Goal: Contribute content: Add original content to the website for others to see

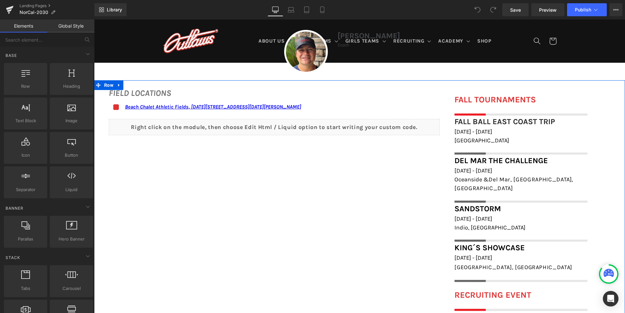
scroll to position [456, 0]
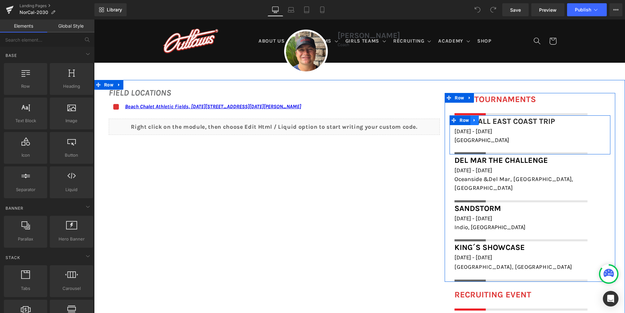
click at [473, 120] on icon at bounding box center [473, 120] width 1 height 3
click at [481, 120] on icon at bounding box center [483, 120] width 5 height 5
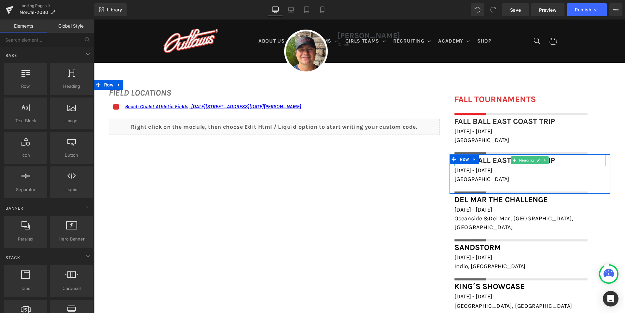
click at [490, 159] on font "Fall Ball East Coast Trip" at bounding box center [504, 160] width 101 height 9
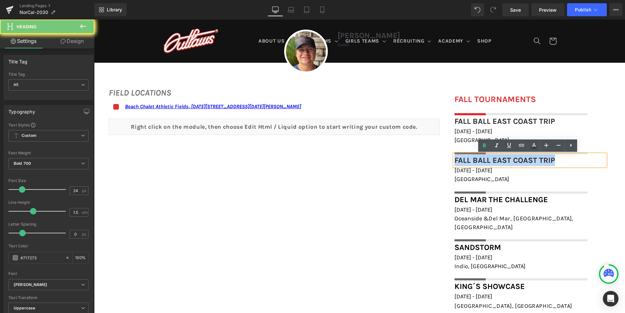
click at [490, 159] on font "Fall Ball East Coast Trip" at bounding box center [504, 160] width 101 height 9
paste div
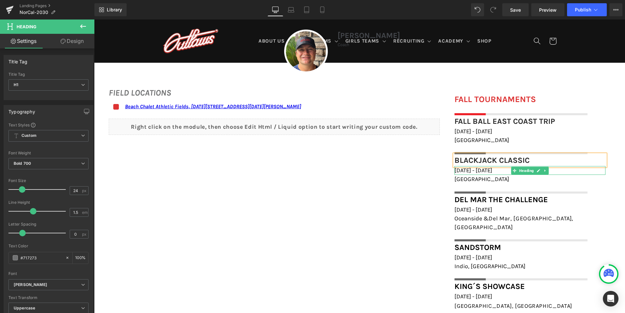
click at [486, 171] on span "[DATE] - [DATE]" at bounding box center [473, 170] width 38 height 7
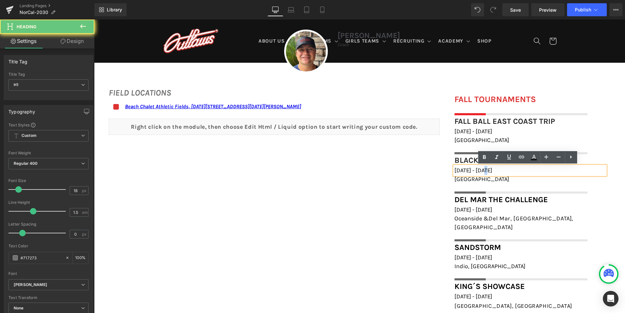
click at [486, 171] on span "[DATE] - [DATE]" at bounding box center [473, 170] width 38 height 7
paste div
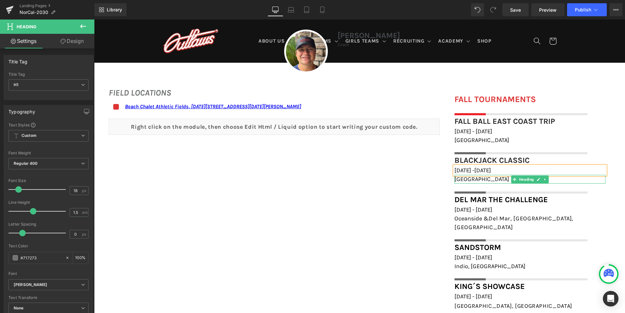
click at [465, 178] on span "[GEOGRAPHIC_DATA]" at bounding box center [481, 179] width 55 height 7
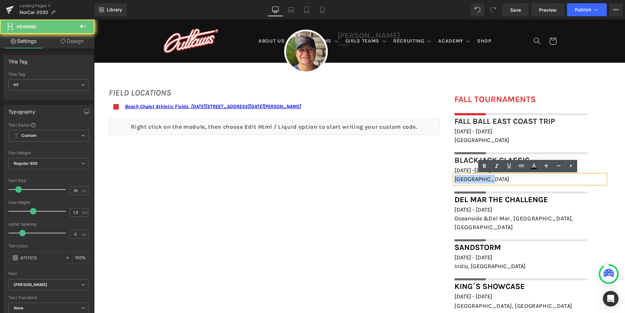
click at [465, 178] on span "[GEOGRAPHIC_DATA]" at bounding box center [481, 179] width 55 height 7
paste div
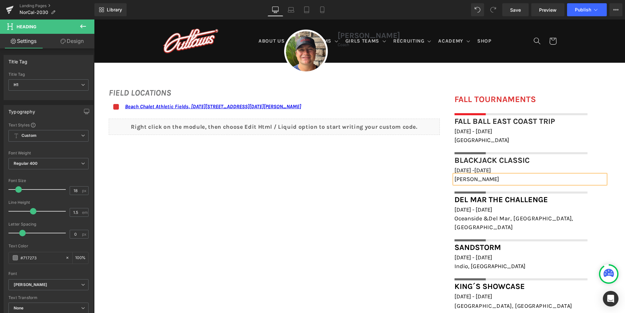
click at [403, 181] on div "FIELD LOCATIONS Heading Icon Beach Chalet Athletic Fields, [DATE][STREET_ADDRES…" at bounding box center [359, 235] width 531 height 311
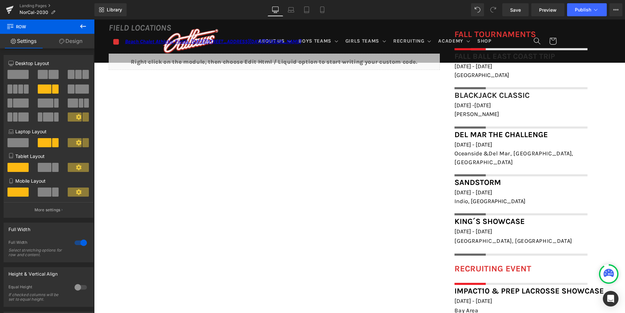
scroll to position [488, 0]
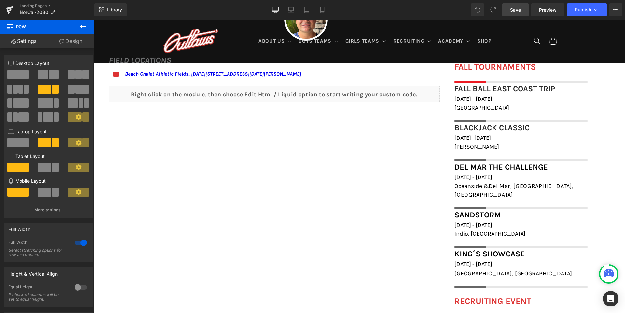
click at [520, 14] on link "Save" at bounding box center [515, 9] width 26 height 13
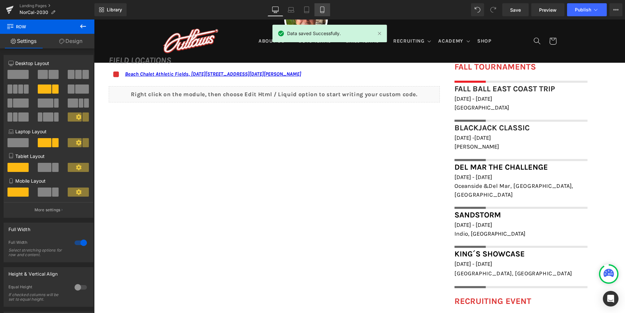
click at [317, 7] on link "Mobile" at bounding box center [322, 9] width 16 height 13
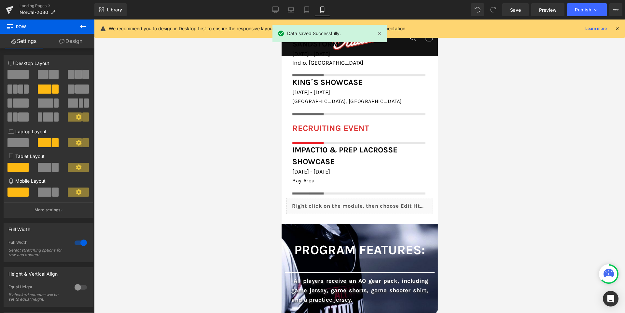
scroll to position [692, 0]
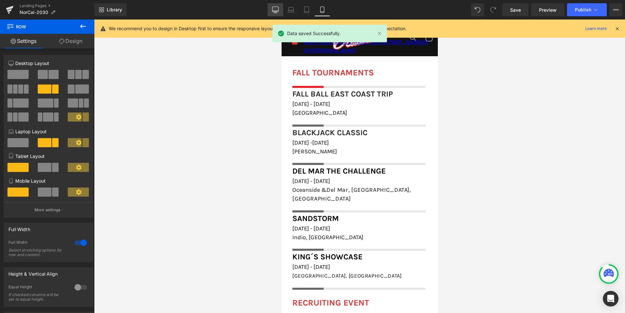
click at [274, 10] on icon at bounding box center [275, 10] width 7 height 7
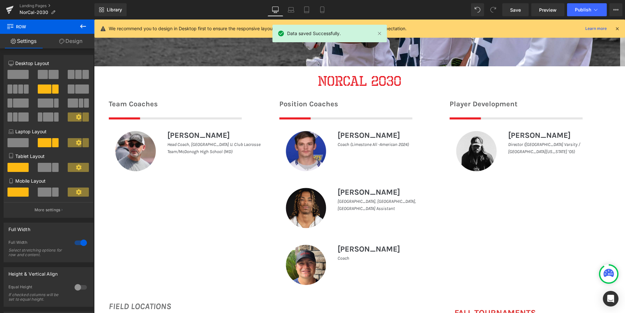
scroll to position [417, 0]
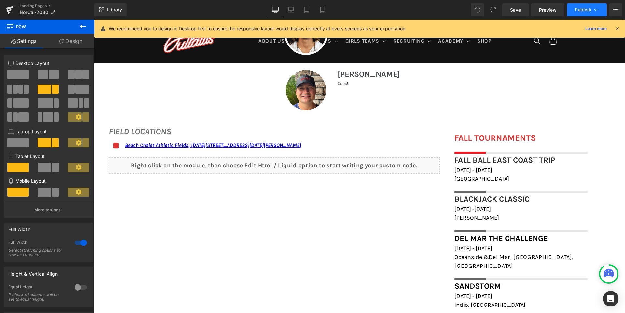
click at [576, 6] on button "Publish" at bounding box center [587, 9] width 40 height 13
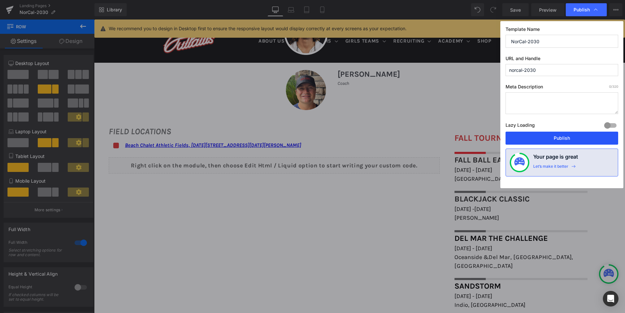
click at [561, 138] on button "Publish" at bounding box center [561, 138] width 113 height 13
